Goal: Information Seeking & Learning: Learn about a topic

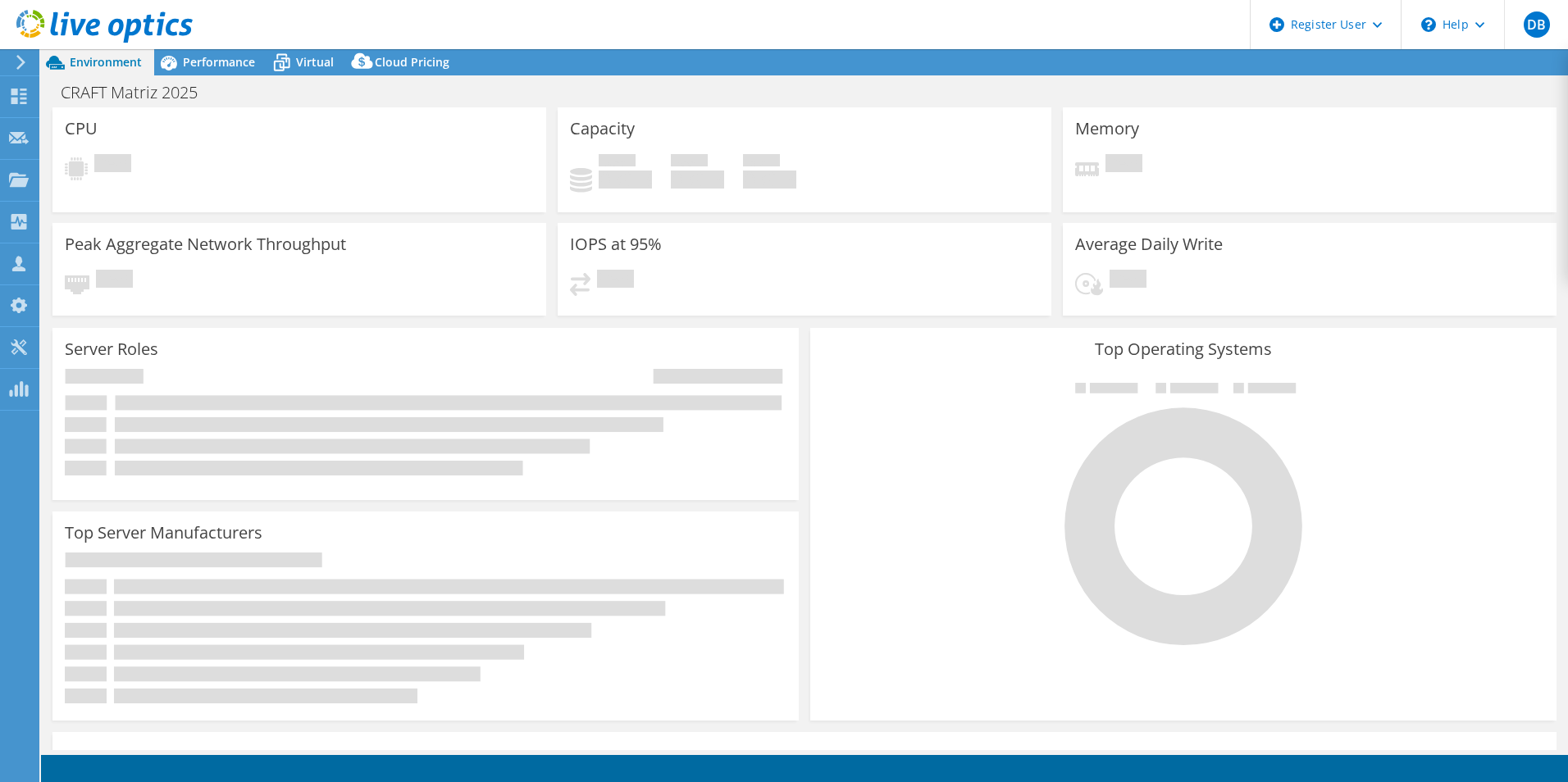
select select "SouthAmerica"
select select "BRL"
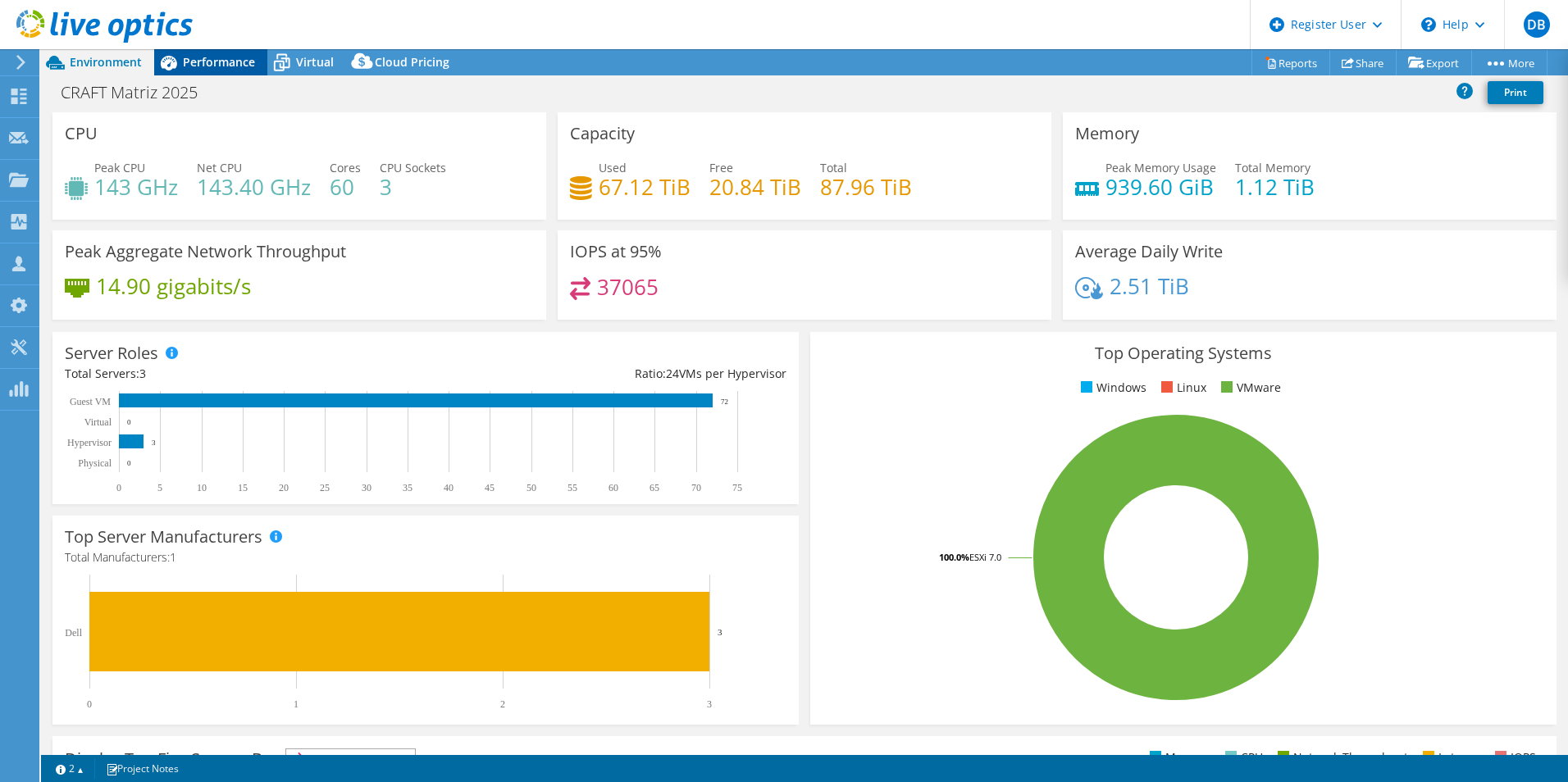
click at [215, 68] on span "Performance" at bounding box center [219, 62] width 72 height 16
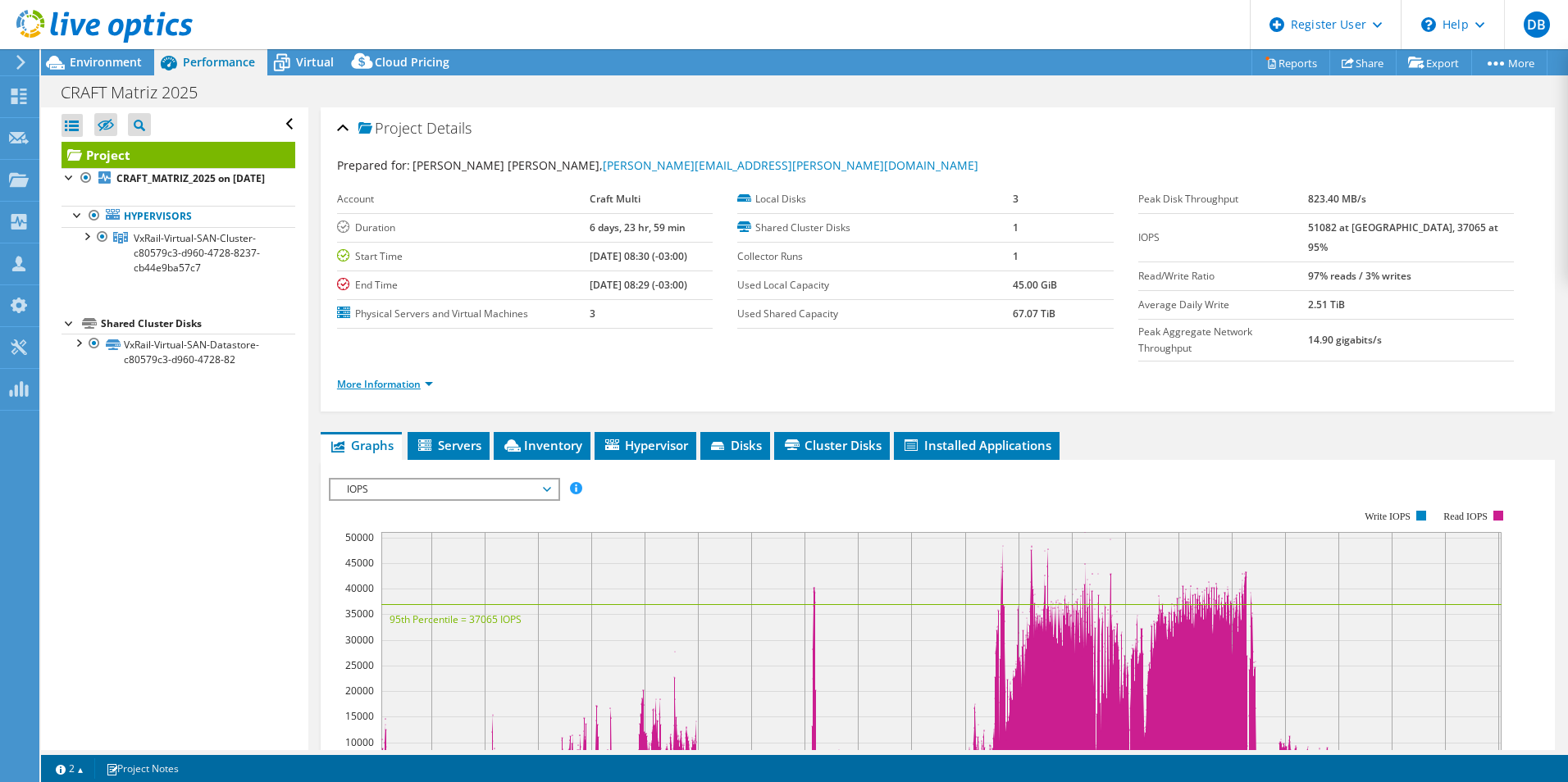
click at [406, 377] on link "More Information" at bounding box center [385, 384] width 96 height 14
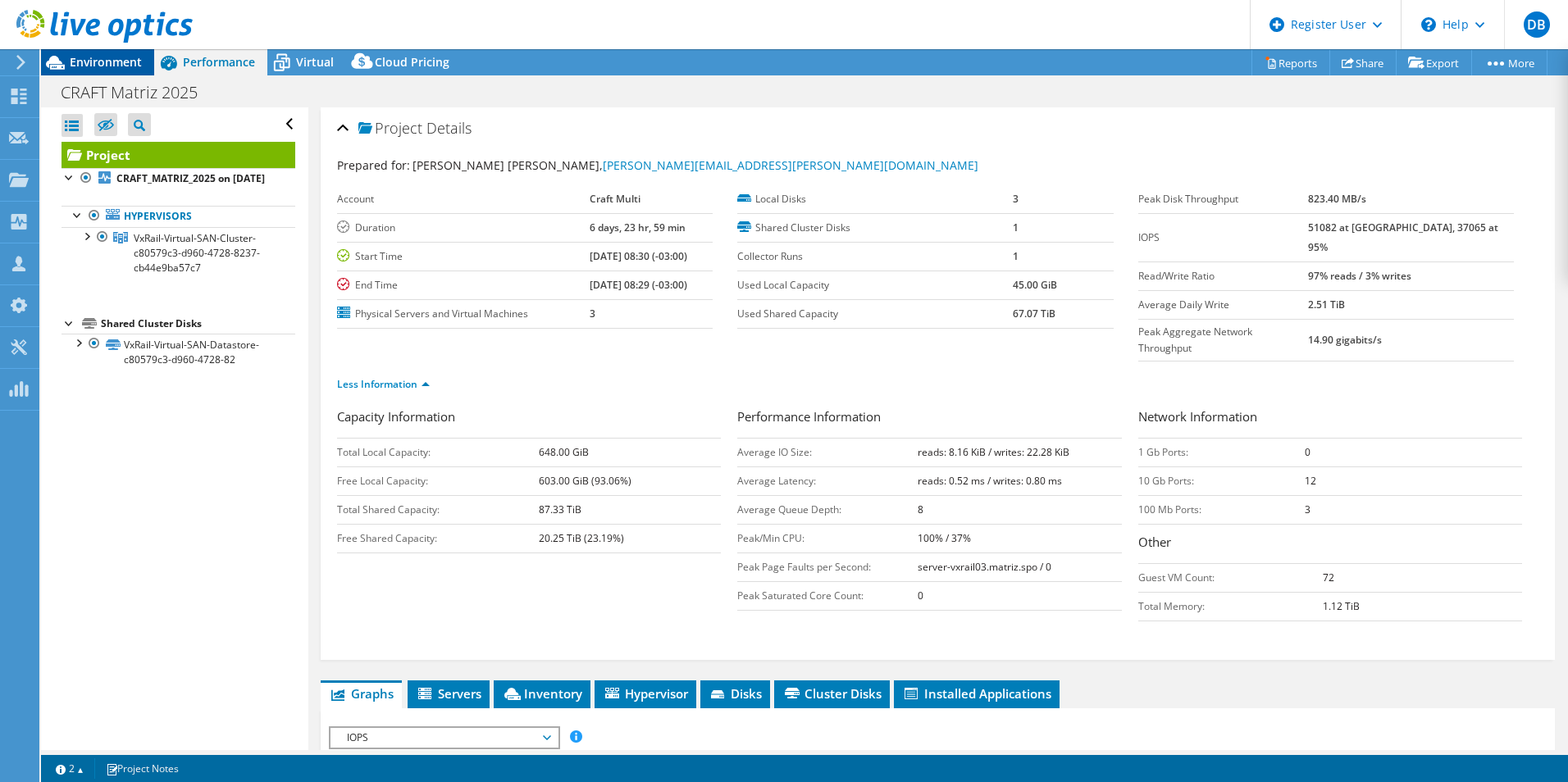
click at [121, 68] on span "Environment" at bounding box center [106, 62] width 72 height 16
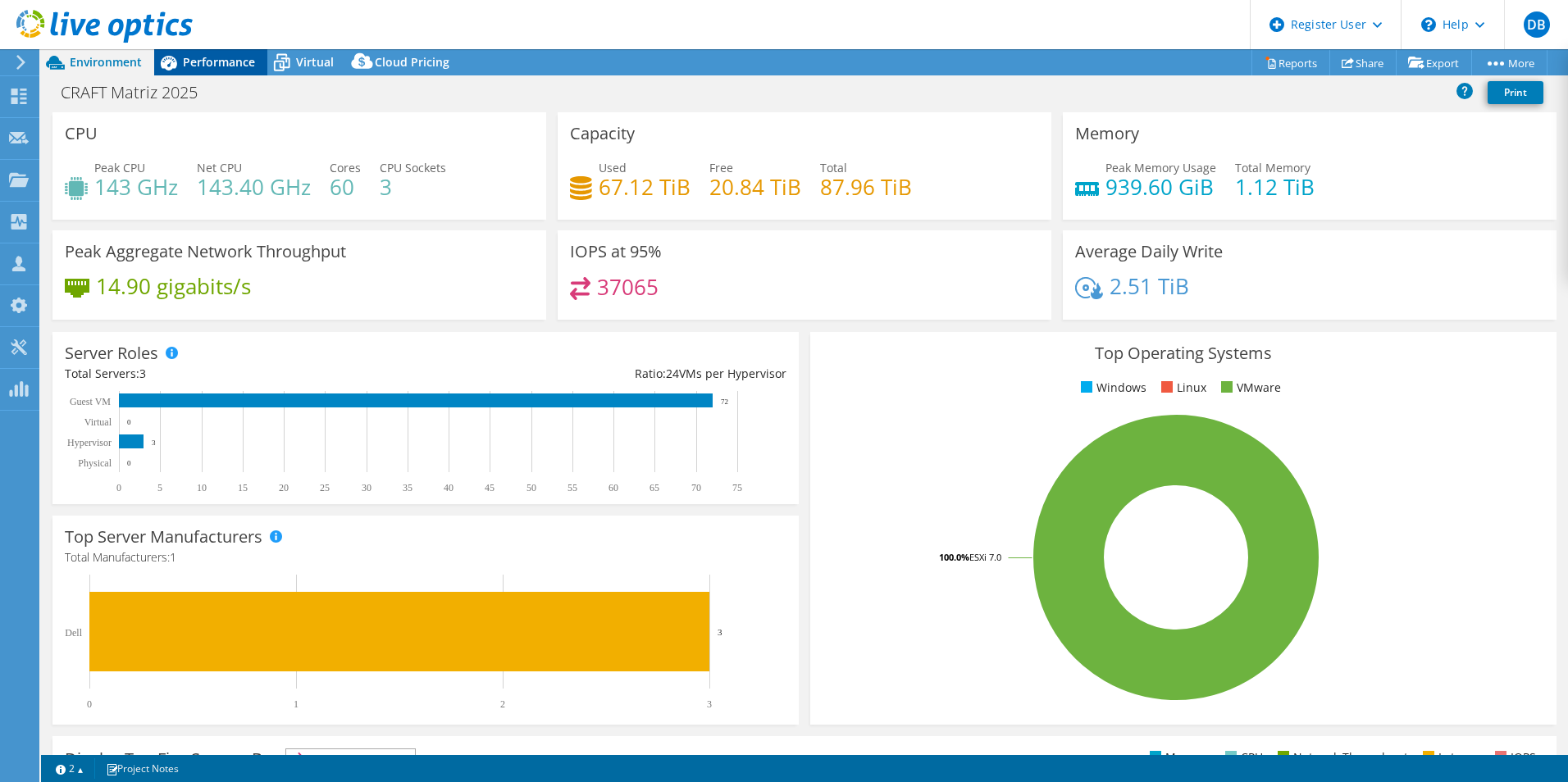
click at [235, 57] on span "Performance" at bounding box center [219, 62] width 72 height 16
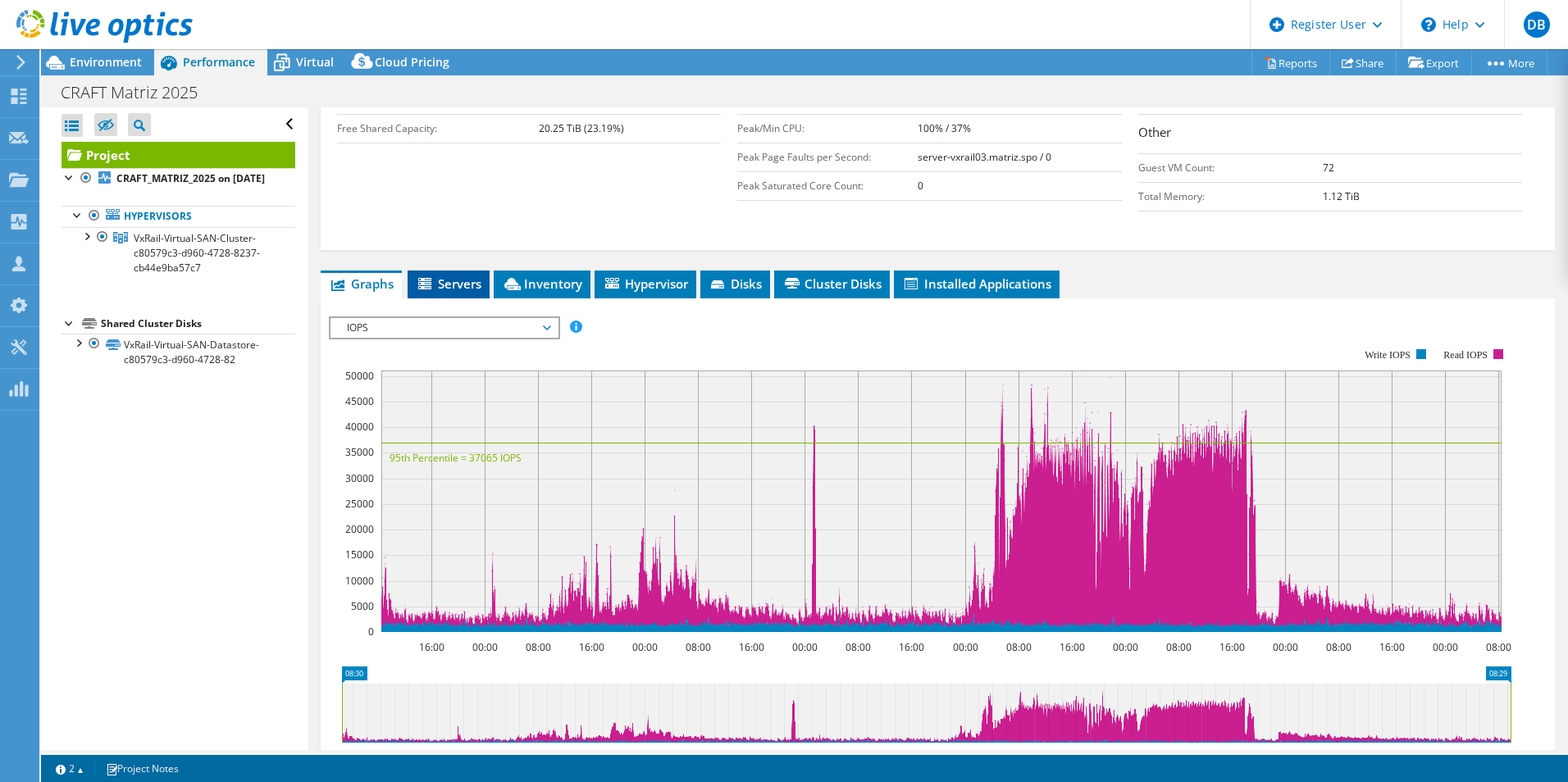
click at [462, 276] on span "Servers" at bounding box center [449, 284] width 65 height 17
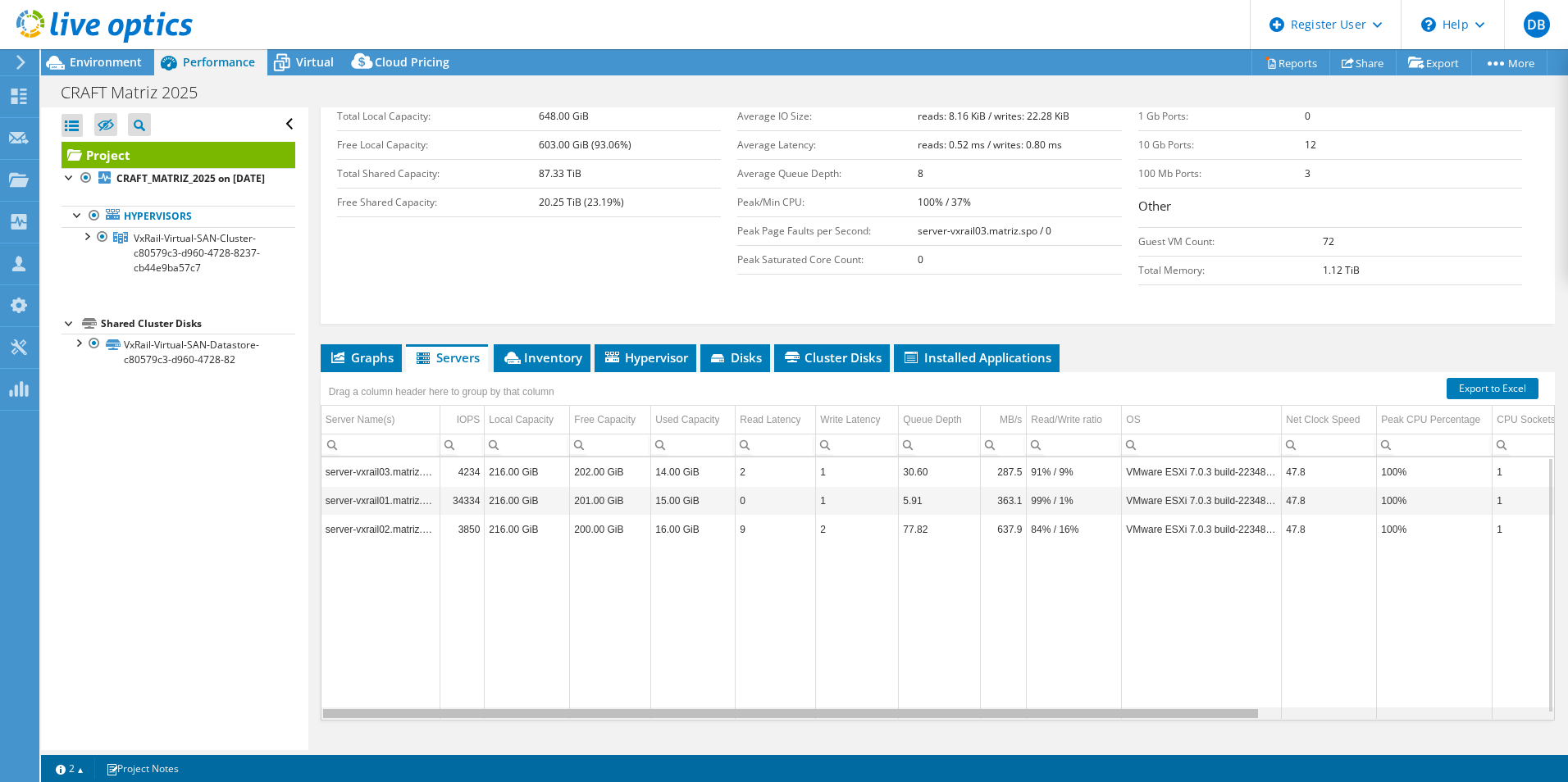
drag, startPoint x: 822, startPoint y: 682, endPoint x: 684, endPoint y: 646, distance: 142.6
click at [699, 675] on body "DB Dell User [PERSON_NAME] [PERSON_NAME][EMAIL_ADDRESS][PERSON_NAME][DOMAIN_NAM…" at bounding box center [784, 391] width 1568 height 782
click at [554, 349] on span "Inventory" at bounding box center [542, 358] width 80 height 17
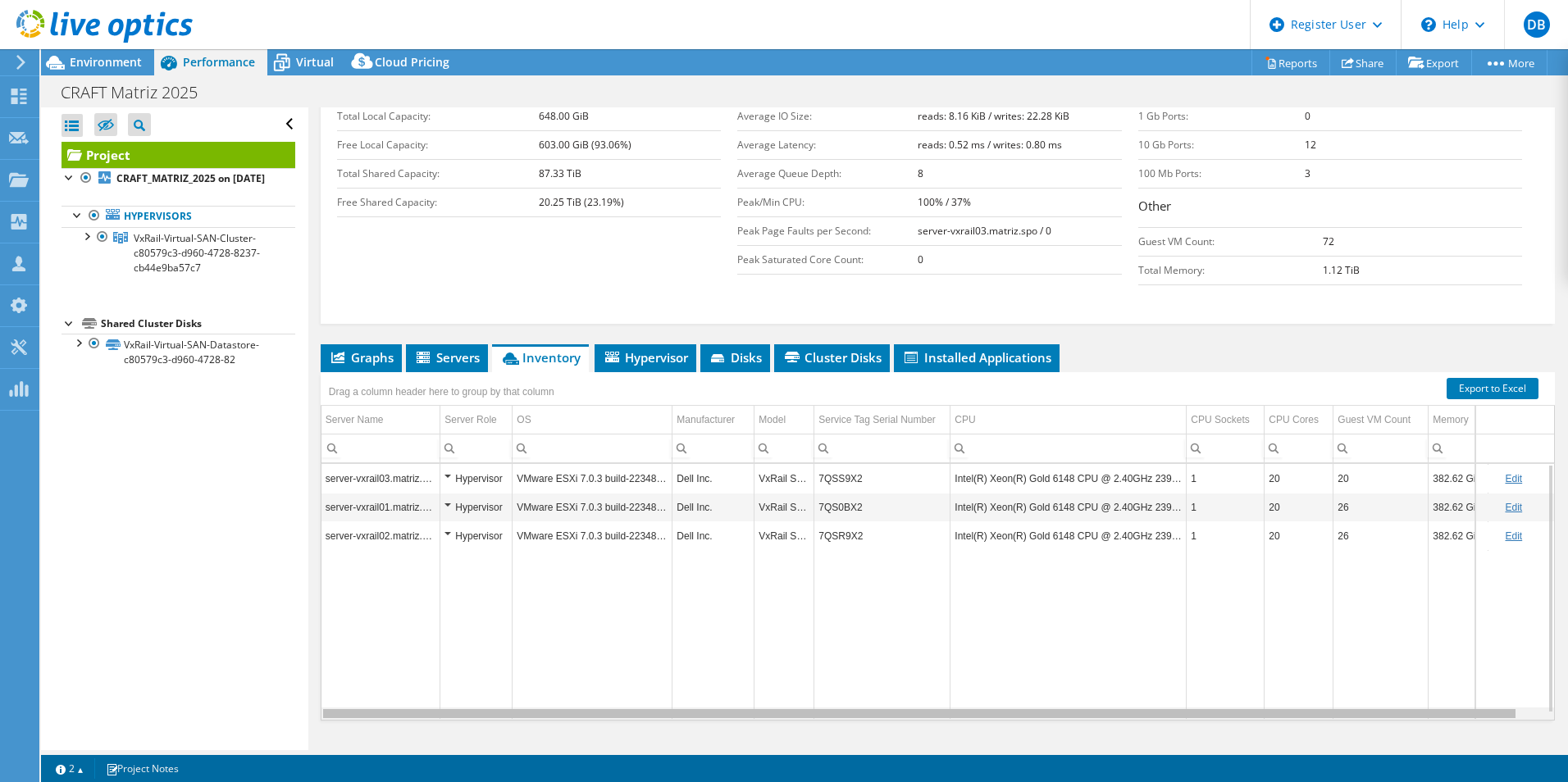
click at [753, 709] on div "Data grid" at bounding box center [919, 714] width 1192 height 9
drag, startPoint x: 768, startPoint y: 680, endPoint x: 842, endPoint y: 685, distance: 74.2
click at [842, 685] on body "DB Dell User [PERSON_NAME] [PERSON_NAME][EMAIL_ADDRESS][PERSON_NAME][DOMAIN_NAM…" at bounding box center [784, 391] width 1568 height 782
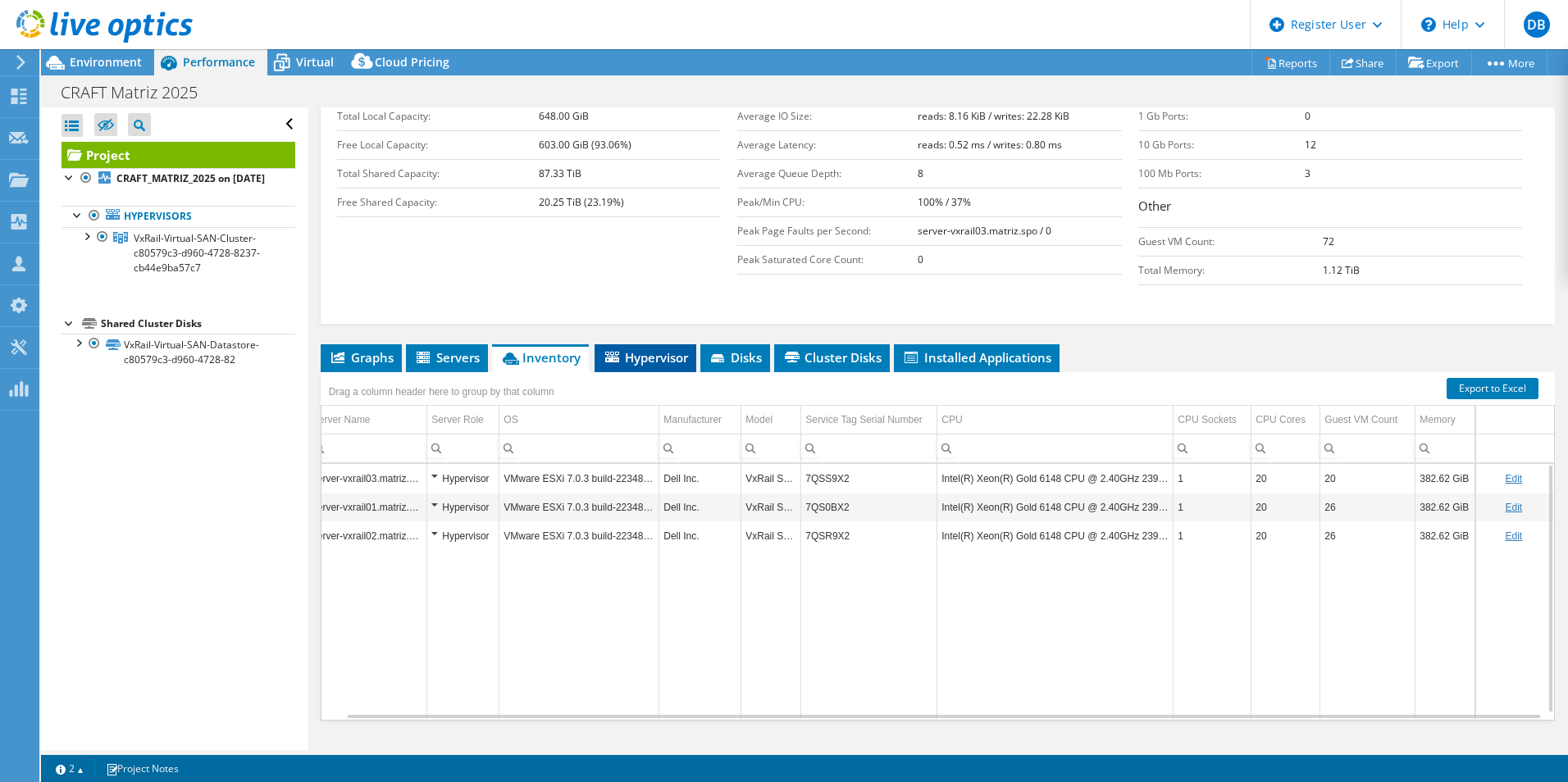
click at [623, 349] on span "Hypervisor" at bounding box center [645, 358] width 85 height 17
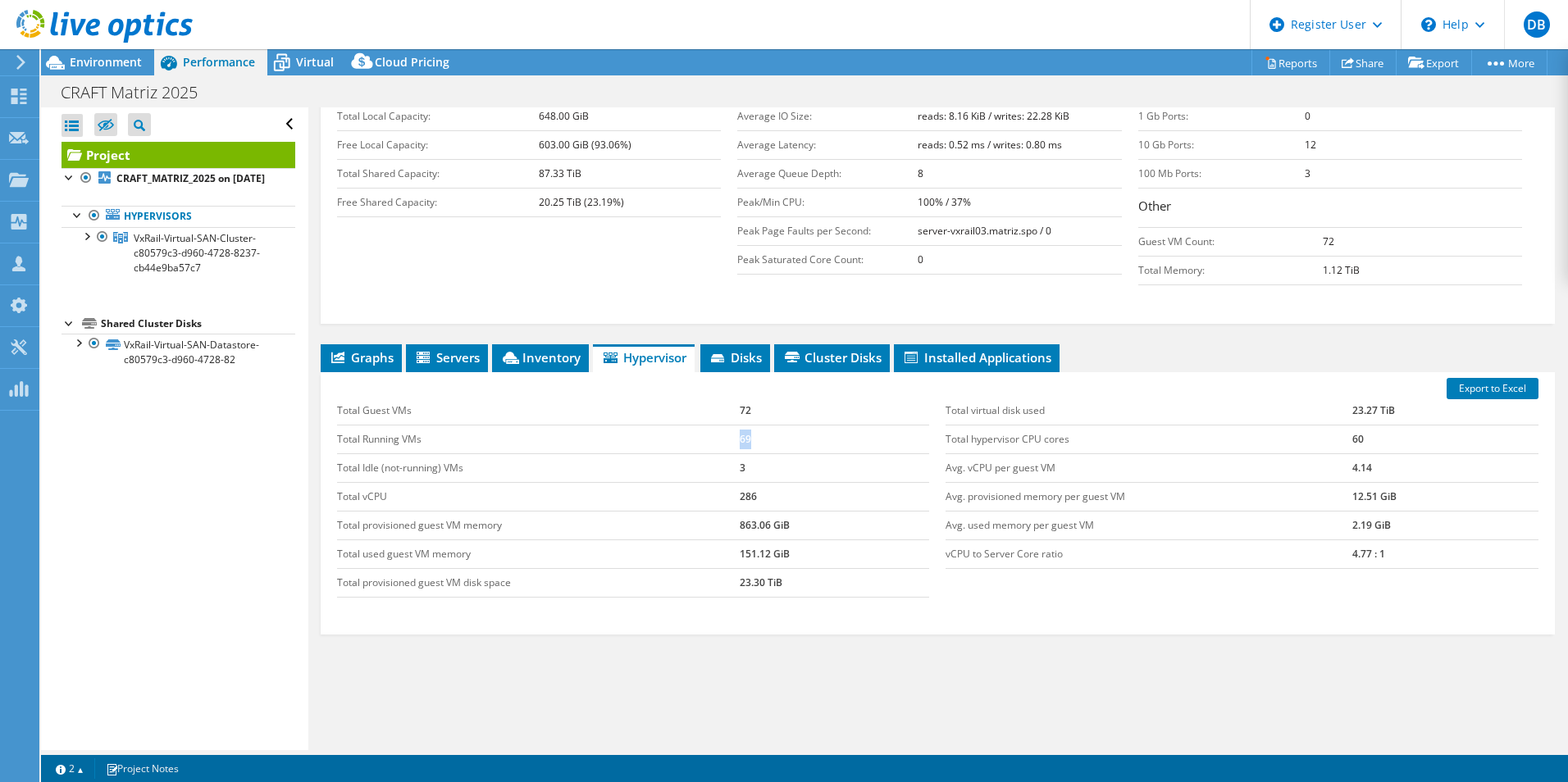
drag, startPoint x: 735, startPoint y: 409, endPoint x: 755, endPoint y: 411, distance: 20.1
click at [755, 425] on td "69" at bounding box center [835, 439] width 191 height 29
drag, startPoint x: 755, startPoint y: 411, endPoint x: 728, endPoint y: 434, distance: 35.5
click at [728, 453] on td "Total Idle (not-running) VMs" at bounding box center [538, 467] width 403 height 29
drag, startPoint x: 737, startPoint y: 435, endPoint x: 772, endPoint y: 442, distance: 35.7
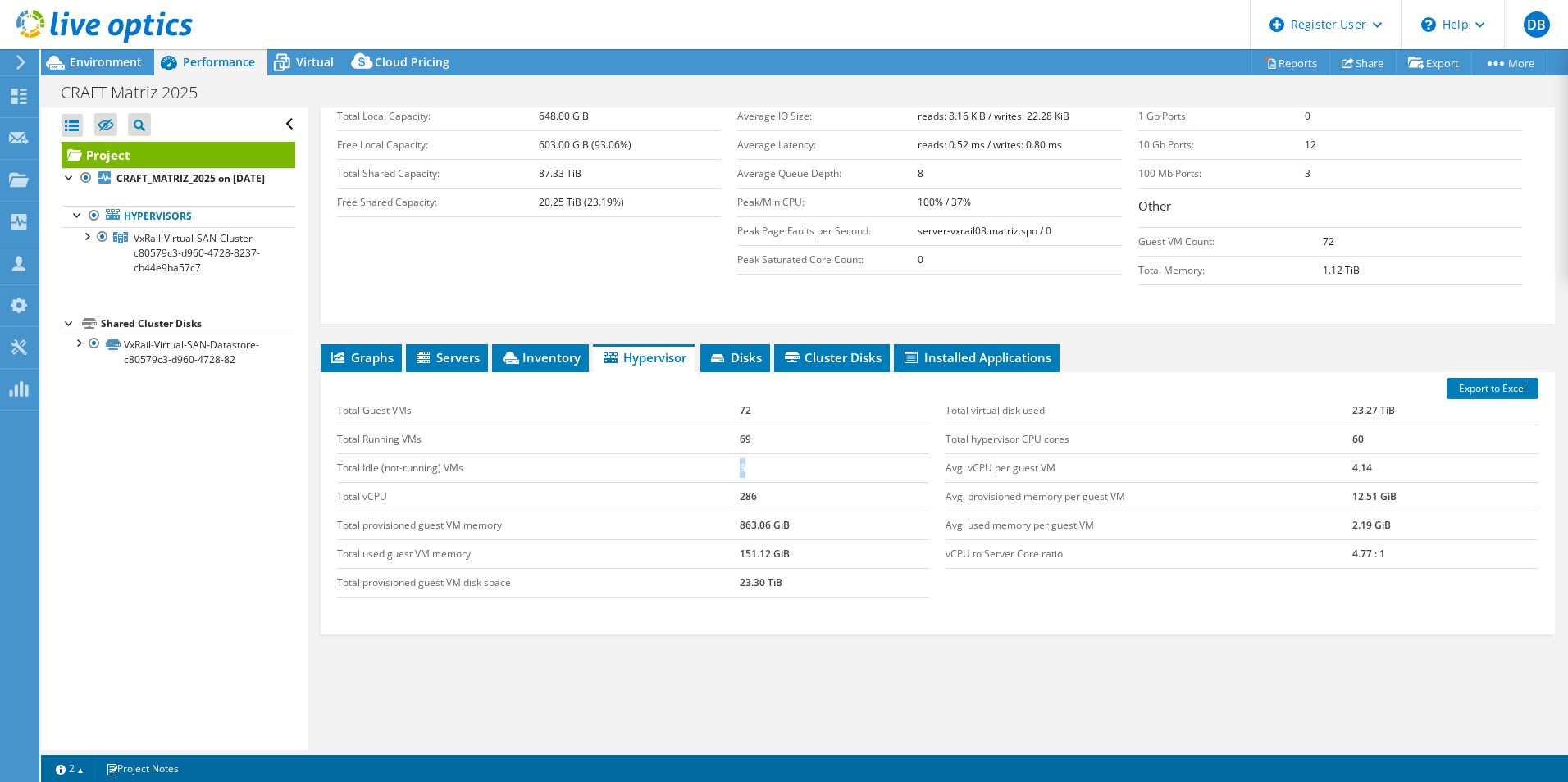
click at [772, 453] on tr "Total Idle (not-running) VMs 3" at bounding box center [634, 467] width 593 height 29
drag, startPoint x: 772, startPoint y: 442, endPoint x: 728, endPoint y: 475, distance: 55.0
click at [728, 482] on td "Total vCPU" at bounding box center [538, 496] width 403 height 29
drag, startPoint x: 735, startPoint y: 460, endPoint x: 763, endPoint y: 466, distance: 28.6
click at [763, 482] on td "286" at bounding box center [835, 496] width 191 height 29
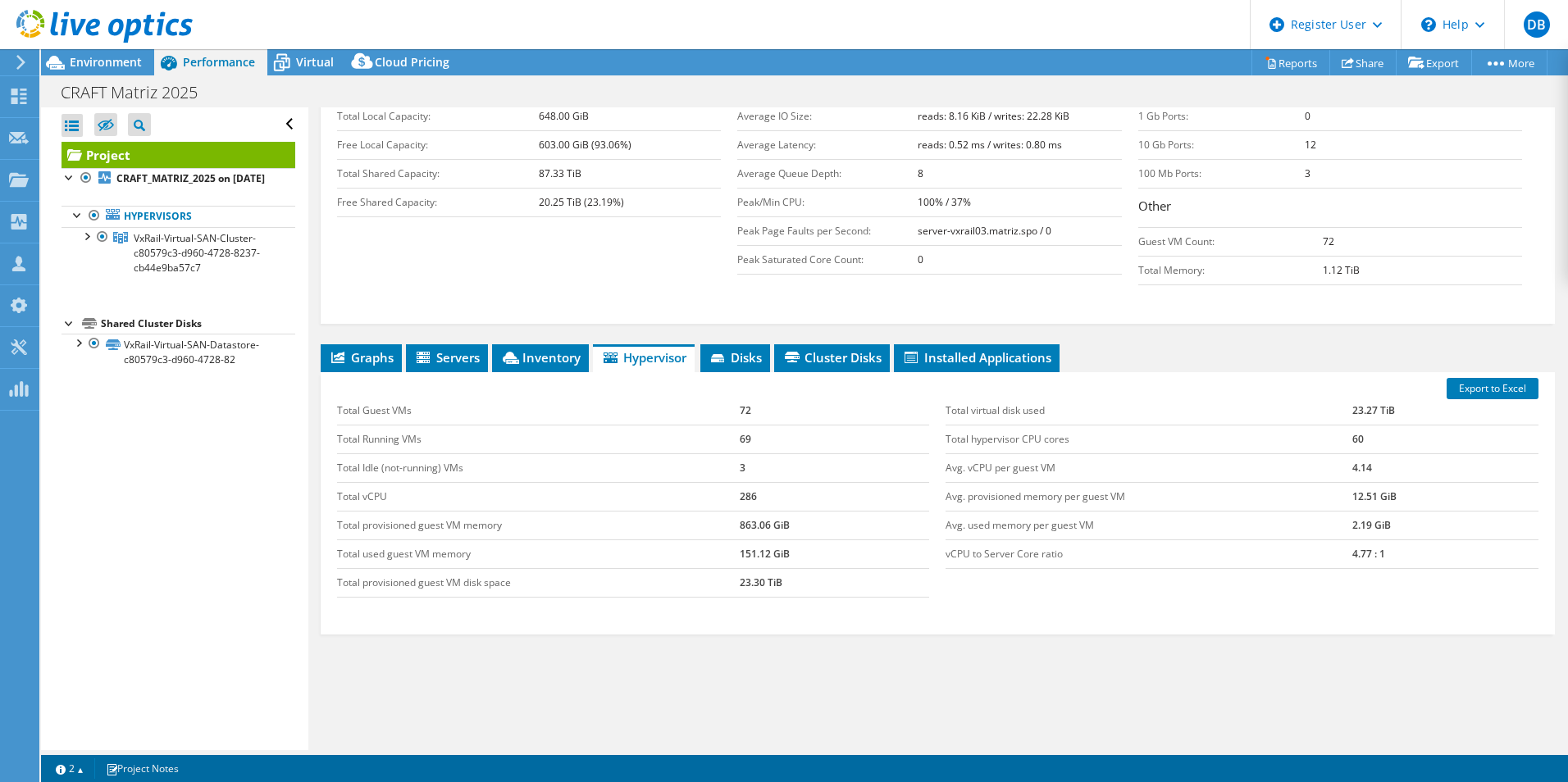
click at [703, 658] on div "Graphs Servers Inventory Hypervisor Disks Cluster Disks Installed Applications …" at bounding box center [937, 549] width 1234 height 410
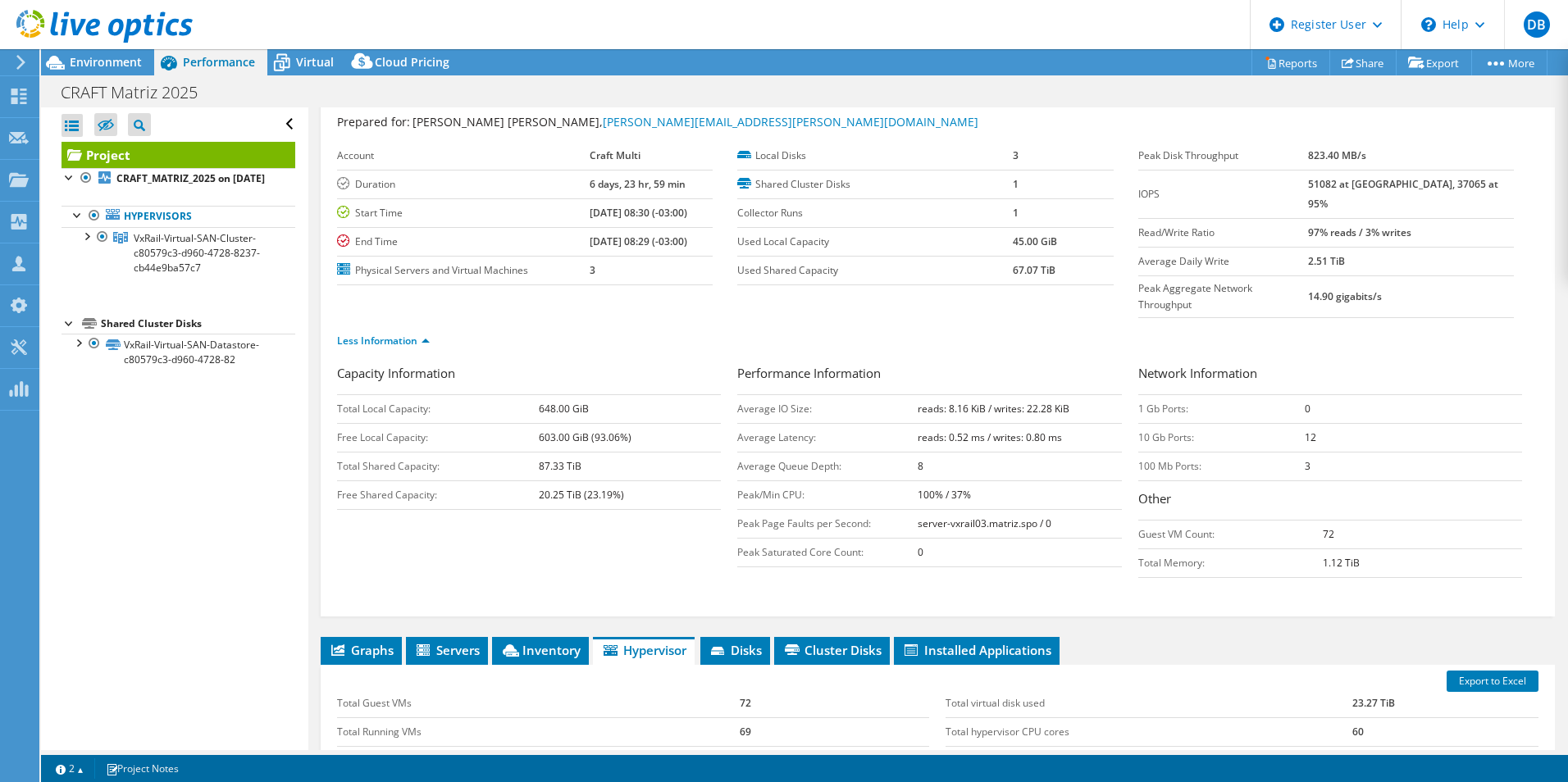
scroll to position [8, 0]
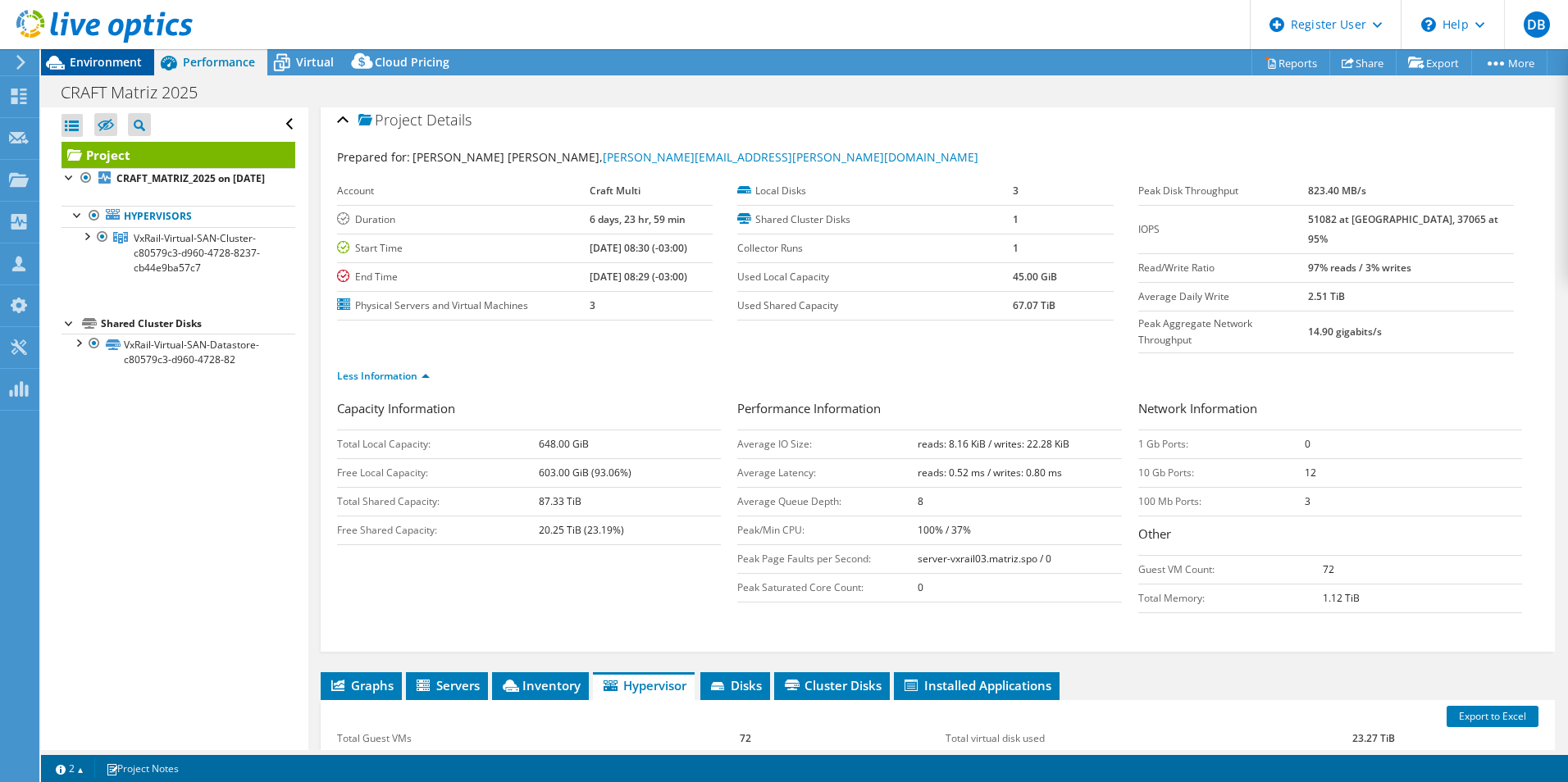
click at [125, 58] on span "Environment" at bounding box center [106, 62] width 72 height 16
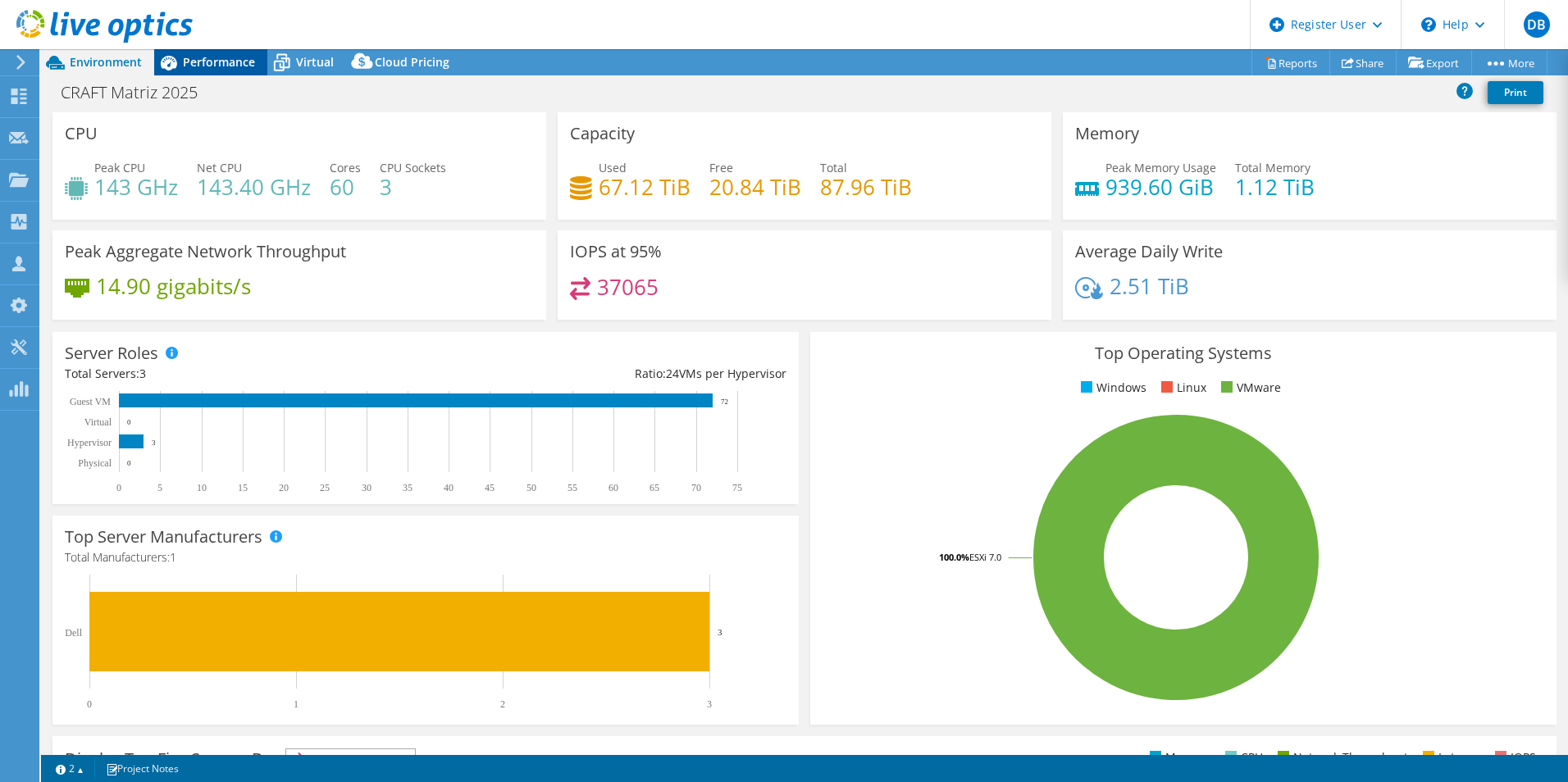
click at [224, 61] on span "Performance" at bounding box center [219, 62] width 72 height 16
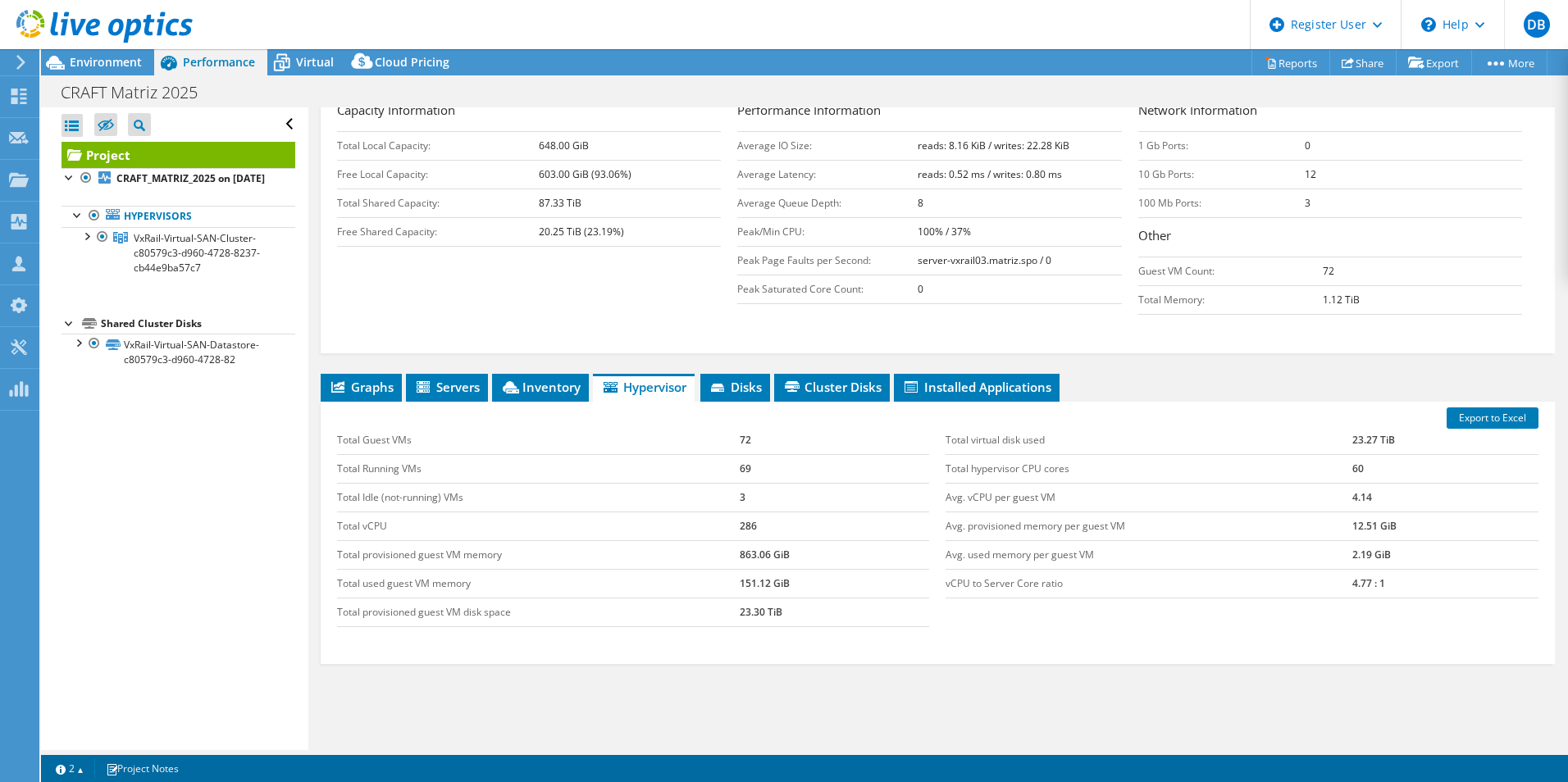
scroll to position [336, 0]
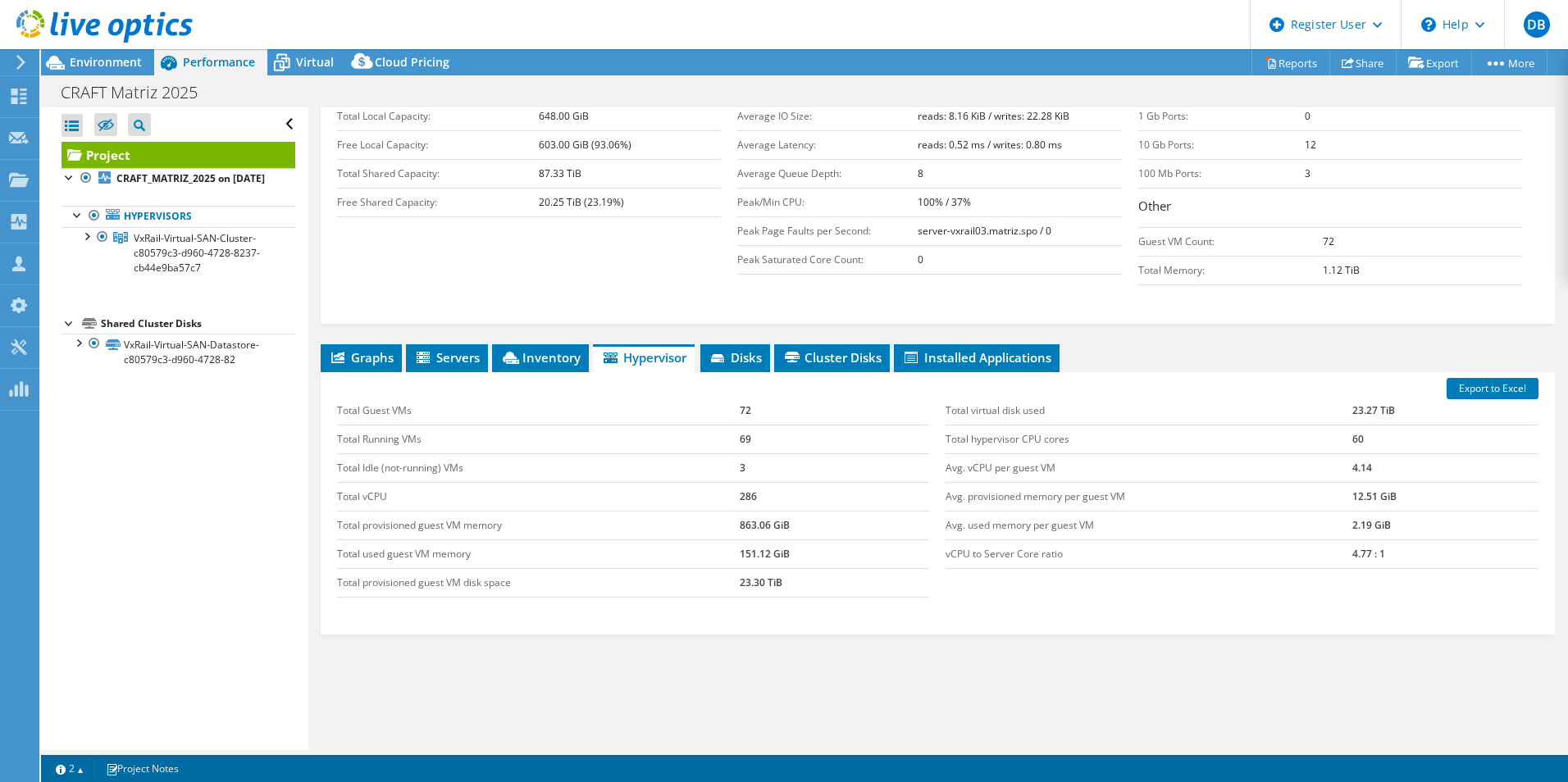
drag, startPoint x: 151, startPoint y: 70, endPoint x: 242, endPoint y: 115, distance: 101.5
click at [151, 70] on div "Environment" at bounding box center [97, 63] width 113 height 26
